Goal: Transaction & Acquisition: Purchase product/service

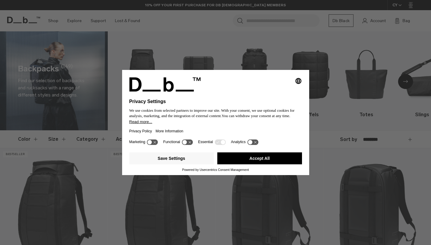
click at [261, 165] on button "Accept All" at bounding box center [259, 159] width 85 height 12
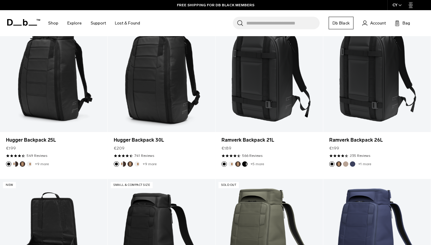
scroll to position [136, 0]
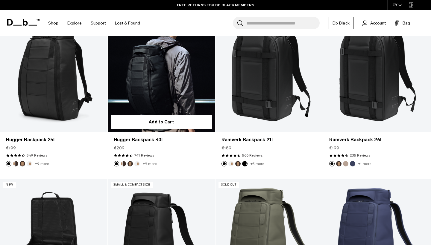
click at [160, 88] on link "Hugger Backpack 30L" at bounding box center [161, 72] width 107 height 119
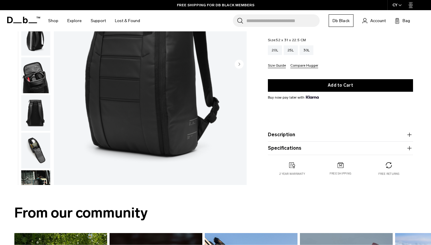
scroll to position [96, 0]
click at [31, 153] on img "button" at bounding box center [35, 151] width 29 height 36
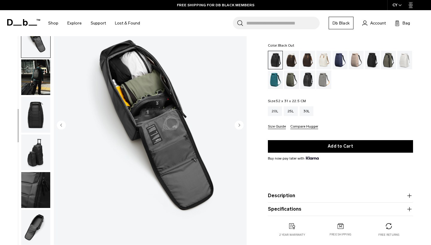
scroll to position [32, 0]
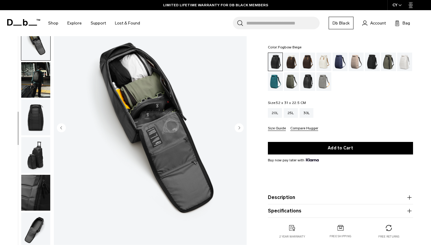
click at [356, 59] on div "Fogbow Beige" at bounding box center [355, 62] width 15 height 19
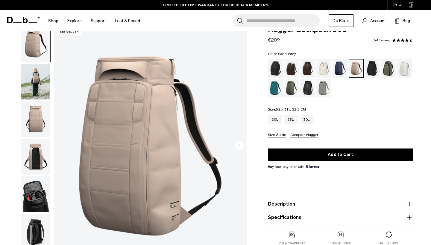
click at [325, 85] on div "Sand Grey" at bounding box center [323, 88] width 15 height 19
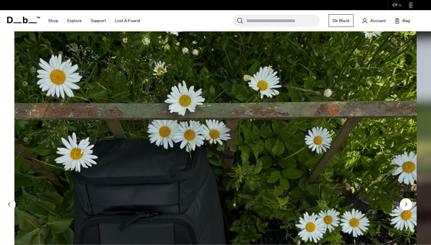
scroll to position [570, 0]
